Goal: Navigation & Orientation: Find specific page/section

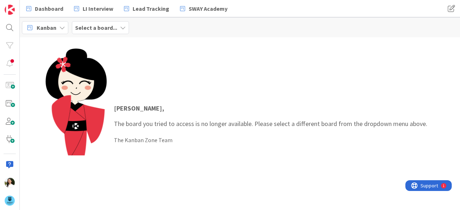
click at [113, 24] on b "Select a board..." at bounding box center [96, 27] width 42 height 7
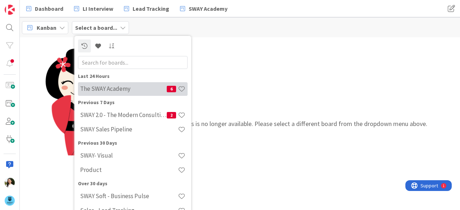
click at [122, 89] on h4 "The SWAY Academy" at bounding box center [123, 88] width 87 height 7
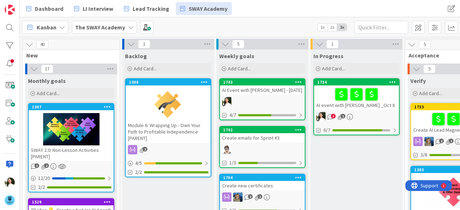
click at [333, 108] on div "AI event with [PERSON_NAME] _Oct 8" at bounding box center [356, 97] width 85 height 24
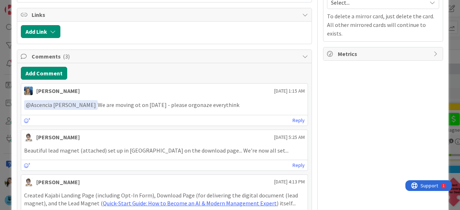
scroll to position [312, 0]
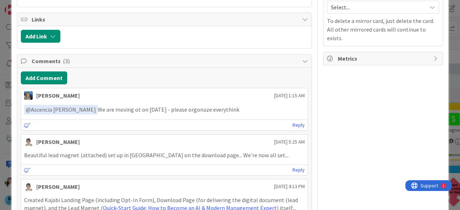
click at [0, 61] on div "ID 1734 The SWAY Academy In Progress Title 27 / 128 AI event with Daniel _Oct 8…" at bounding box center [230, 105] width 460 height 210
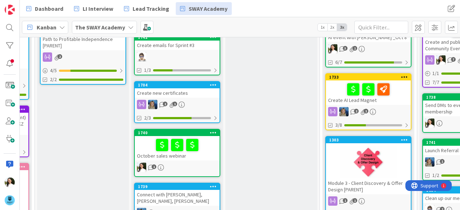
scroll to position [0, 85]
